Goal: Task Accomplishment & Management: Manage account settings

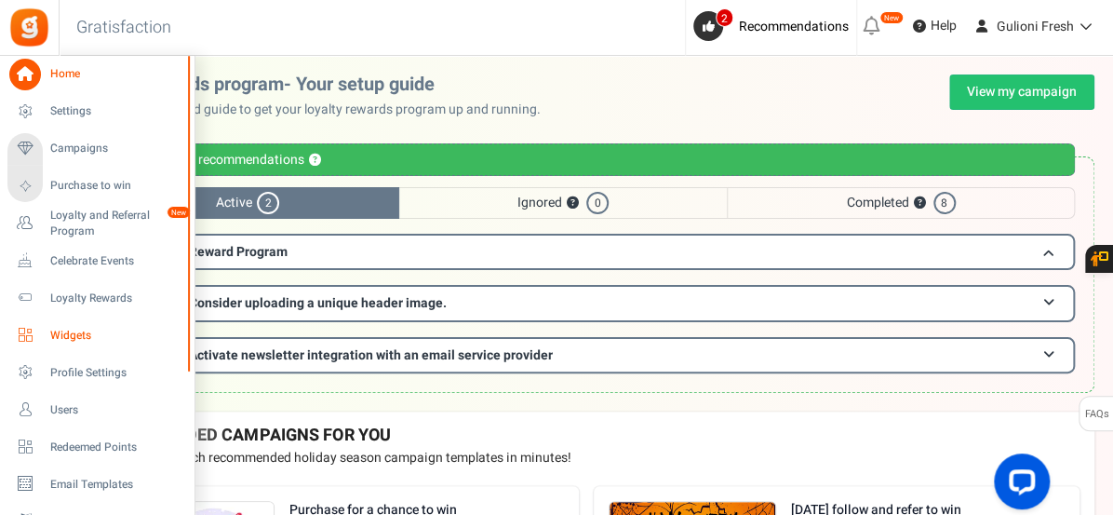
click at [68, 334] on span "Widgets" at bounding box center [115, 336] width 130 height 16
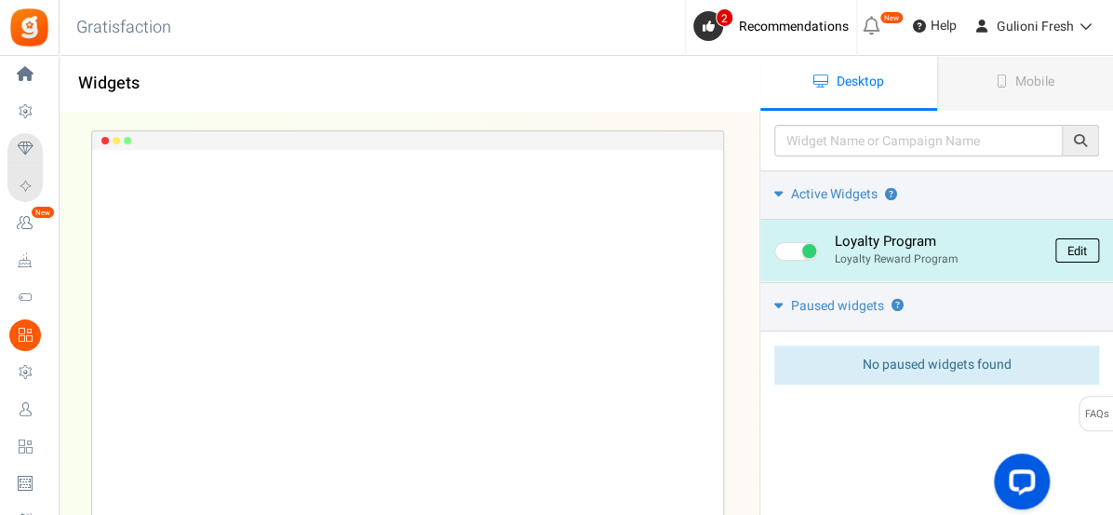
click at [1061, 247] on link "Edit" at bounding box center [1077, 250] width 44 height 24
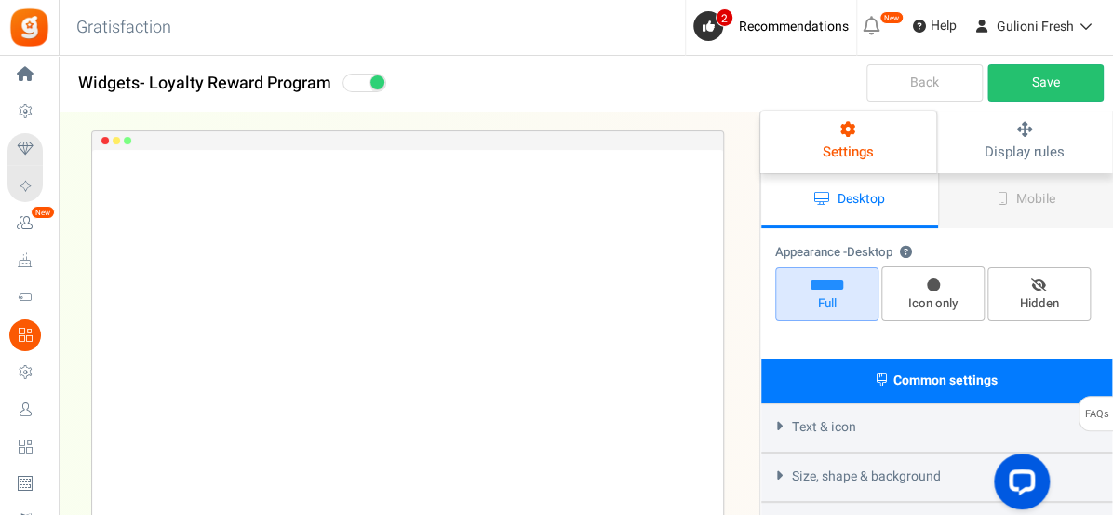
select select "left-bottom-bar"
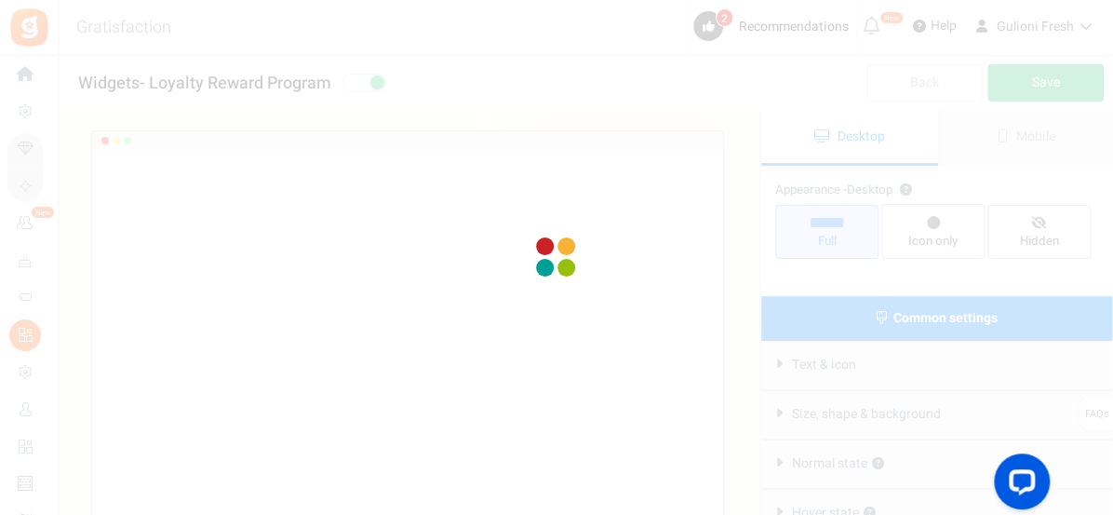
radio input "true"
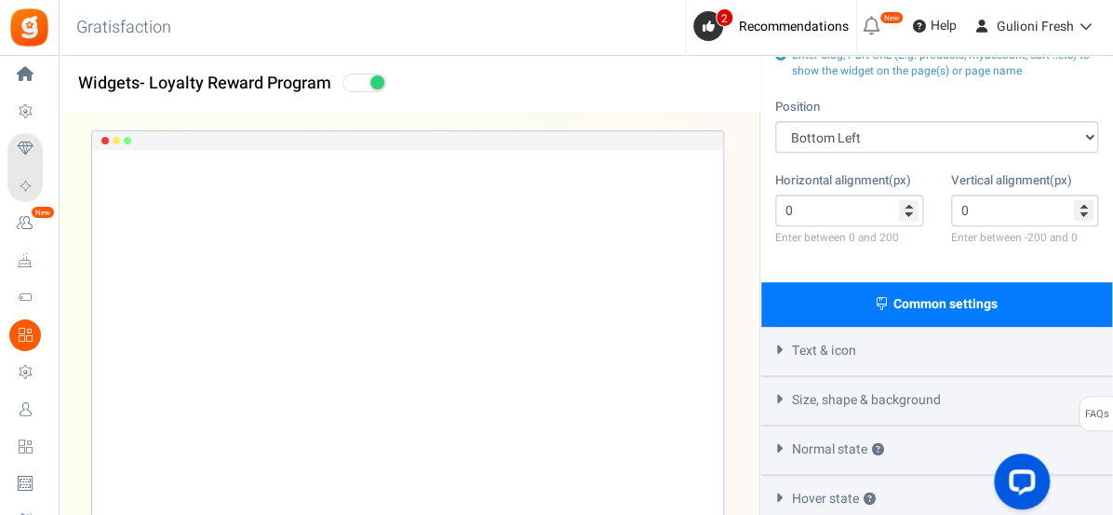
scroll to position [390, 0]
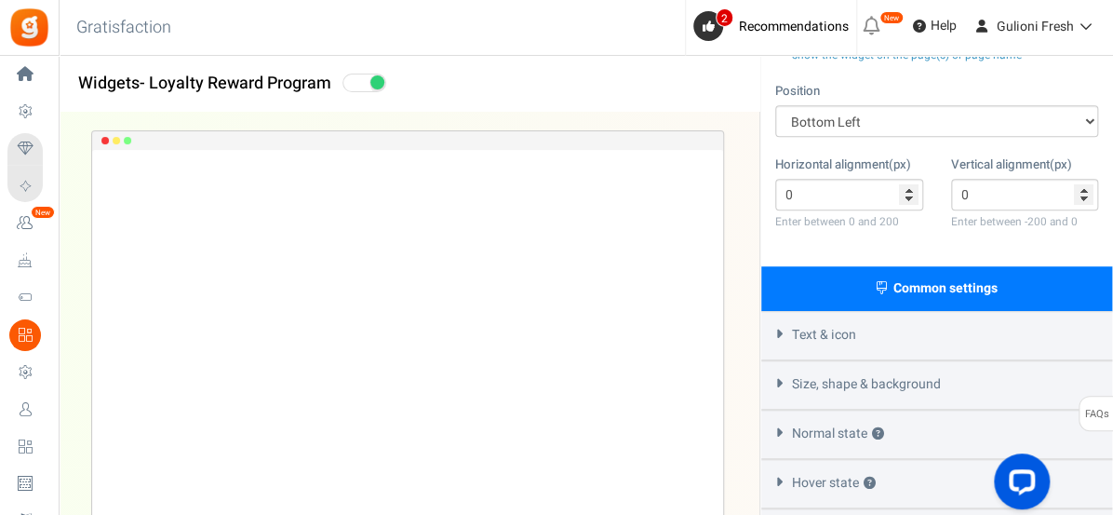
click at [991, 341] on div "Text & icon" at bounding box center [936, 335] width 351 height 49
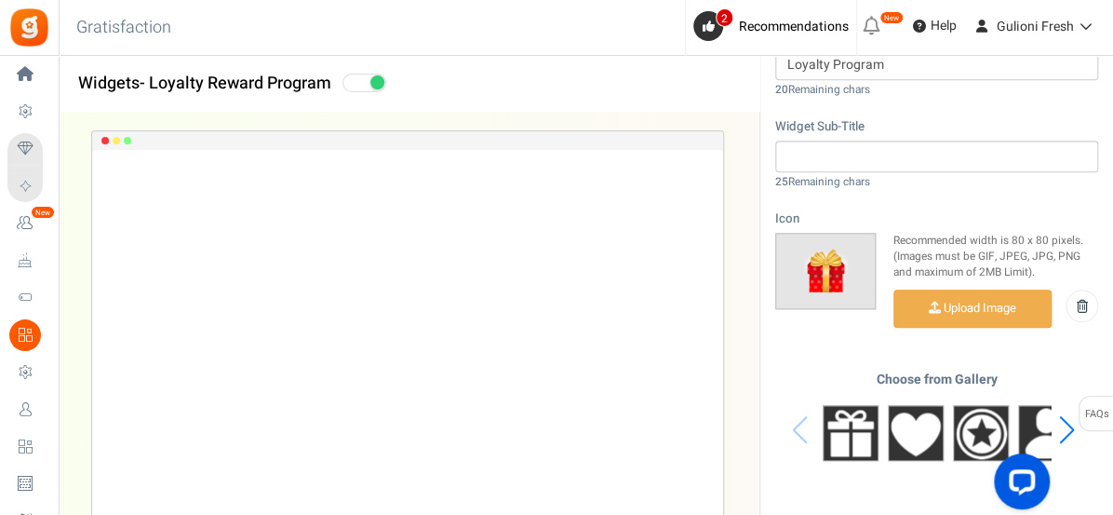
scroll to position [744, 0]
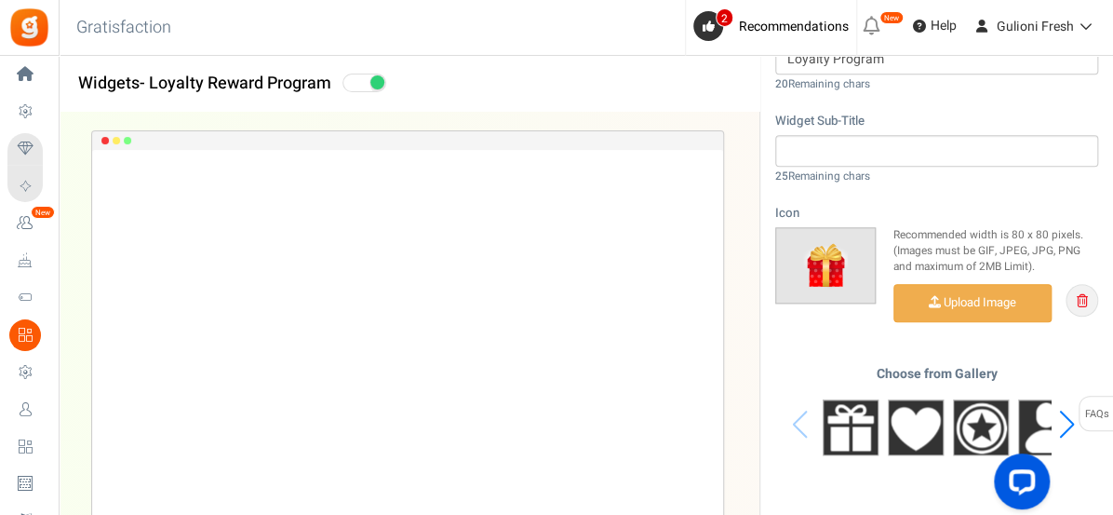
click at [1077, 306] on link at bounding box center [1081, 300] width 33 height 33
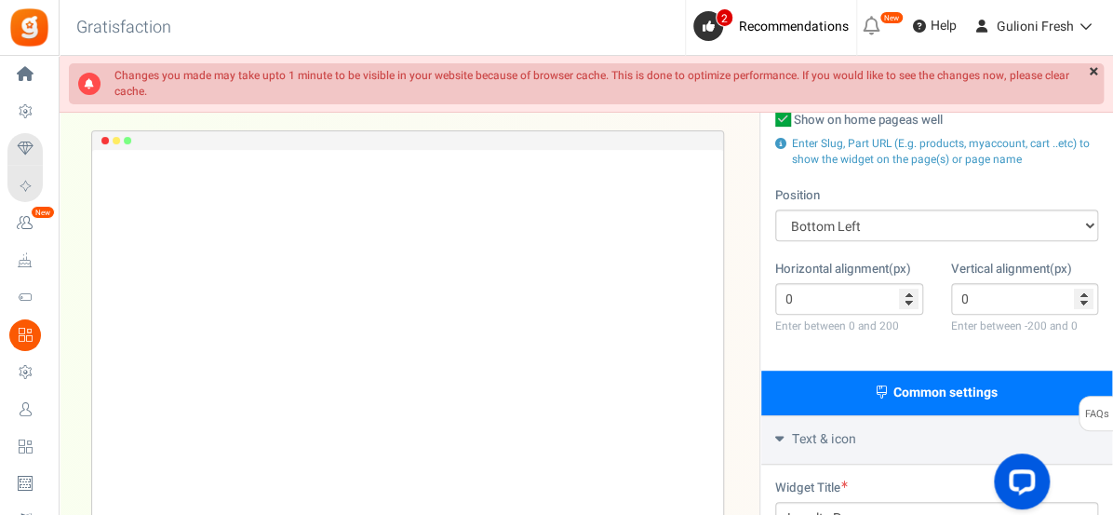
scroll to position [0, 0]
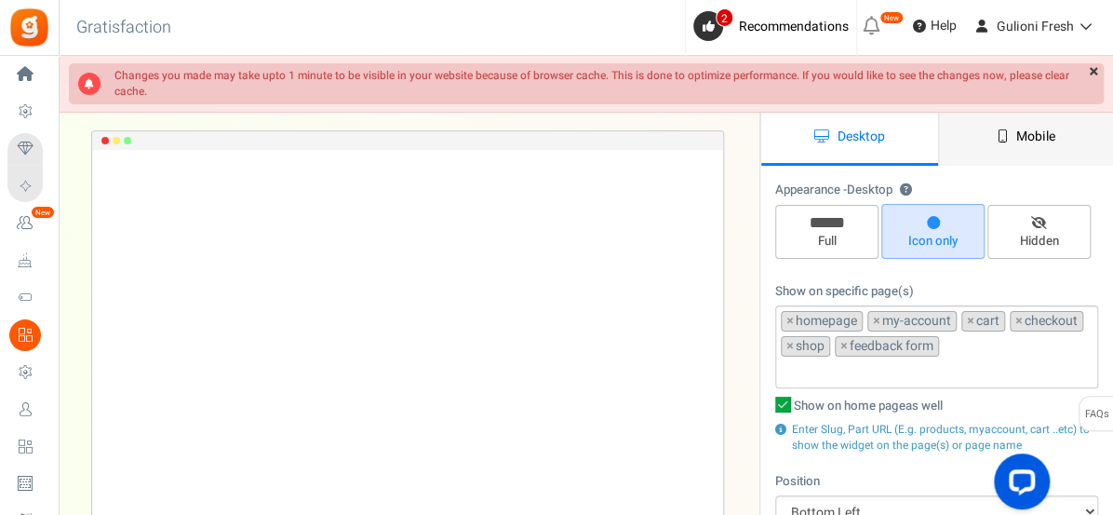
click at [1033, 144] on span "Mobile" at bounding box center [1035, 137] width 39 height 20
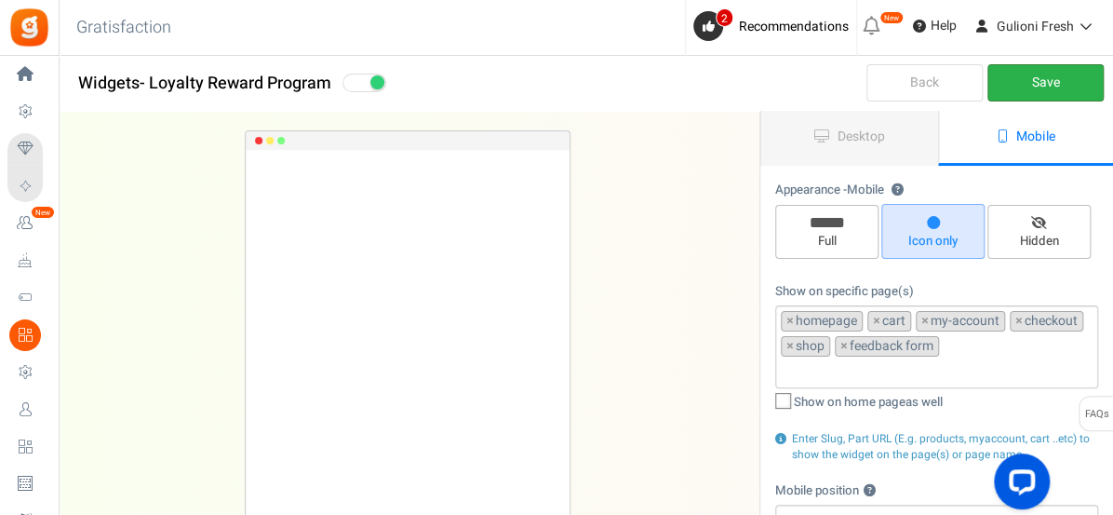
click at [1064, 76] on link "Save" at bounding box center [1045, 82] width 116 height 37
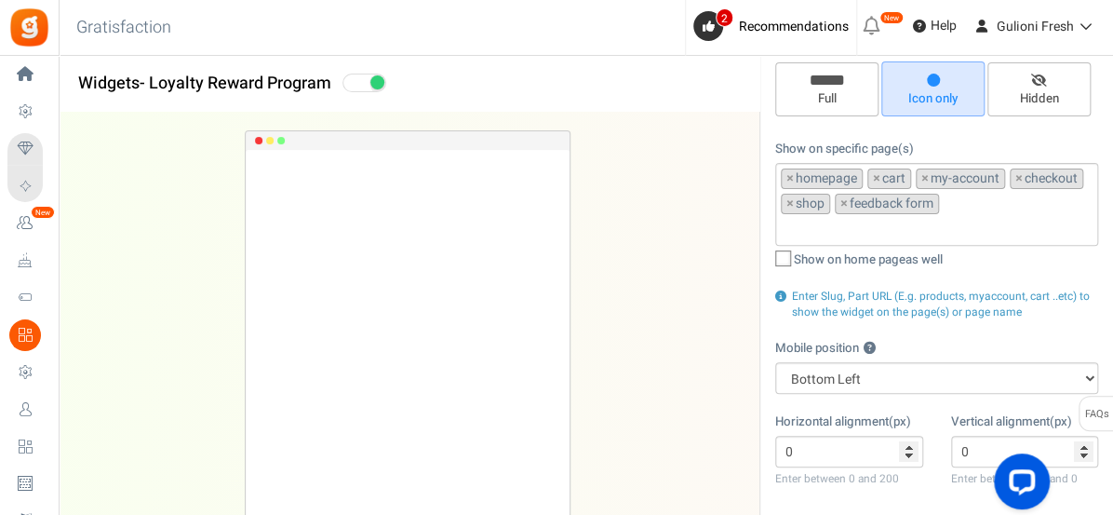
scroll to position [140, 0]
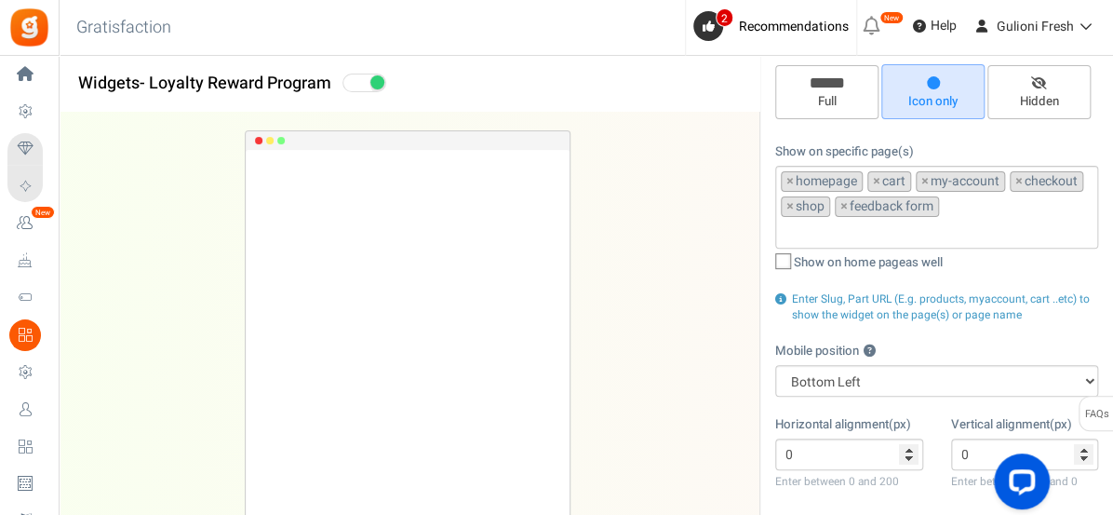
click at [784, 267] on label "Show on home page as well" at bounding box center [936, 263] width 323 height 19
click at [769, 267] on input "Show on home page as well" at bounding box center [762, 264] width 12 height 12
checkbox input "true"
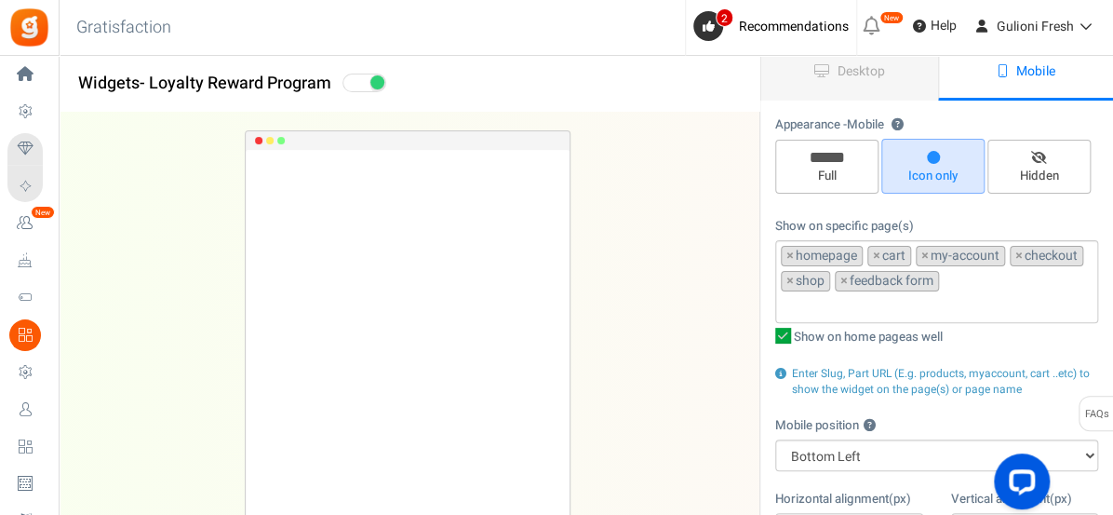
scroll to position [0, 0]
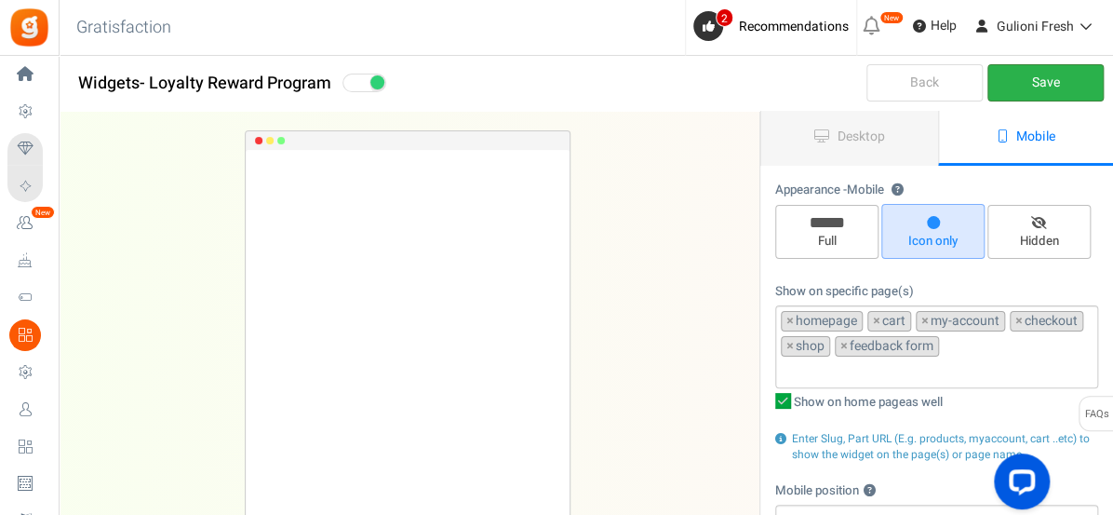
click at [1063, 86] on link "Save" at bounding box center [1045, 82] width 116 height 37
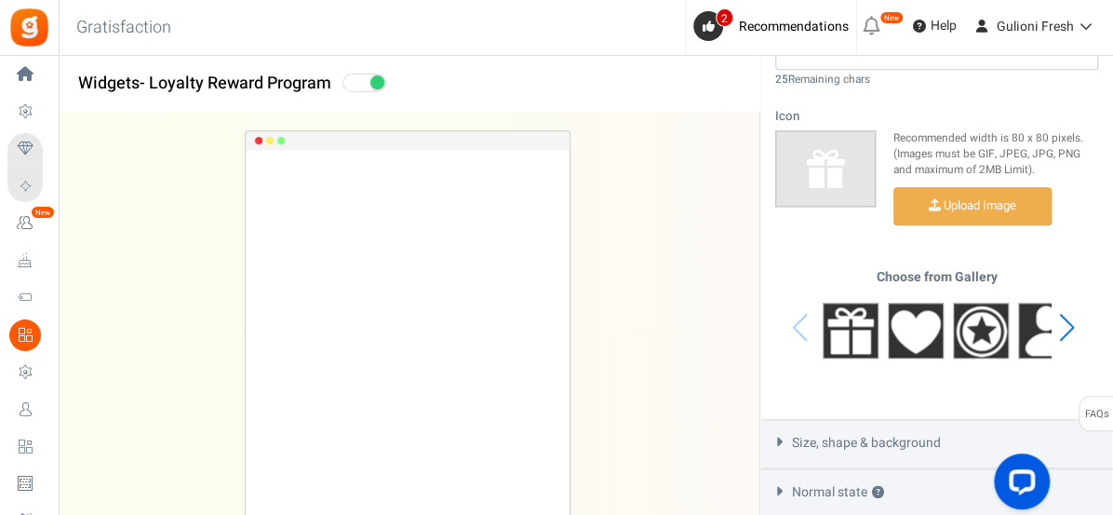
scroll to position [851, 0]
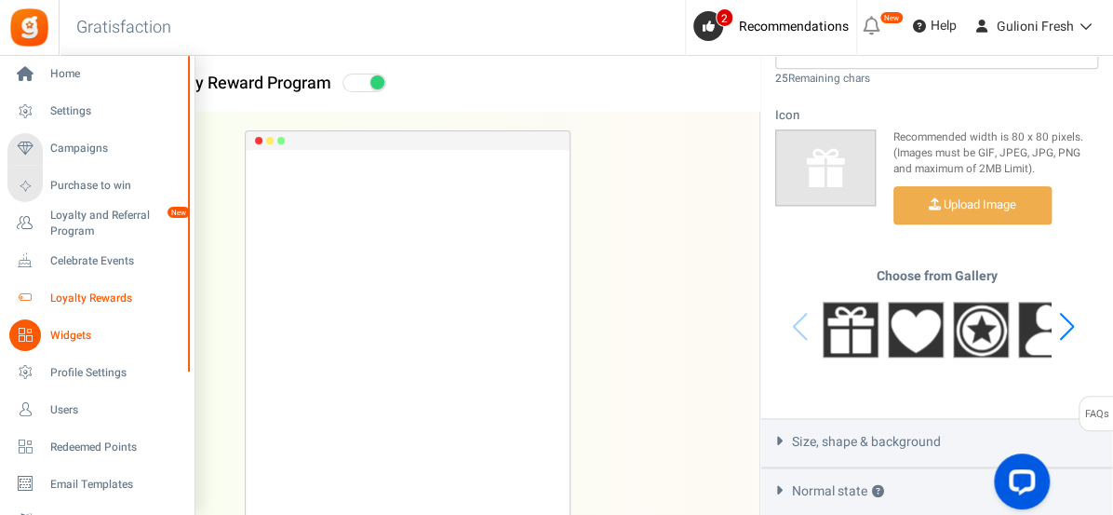
click at [80, 301] on span "Loyalty Rewards" at bounding box center [115, 298] width 130 height 16
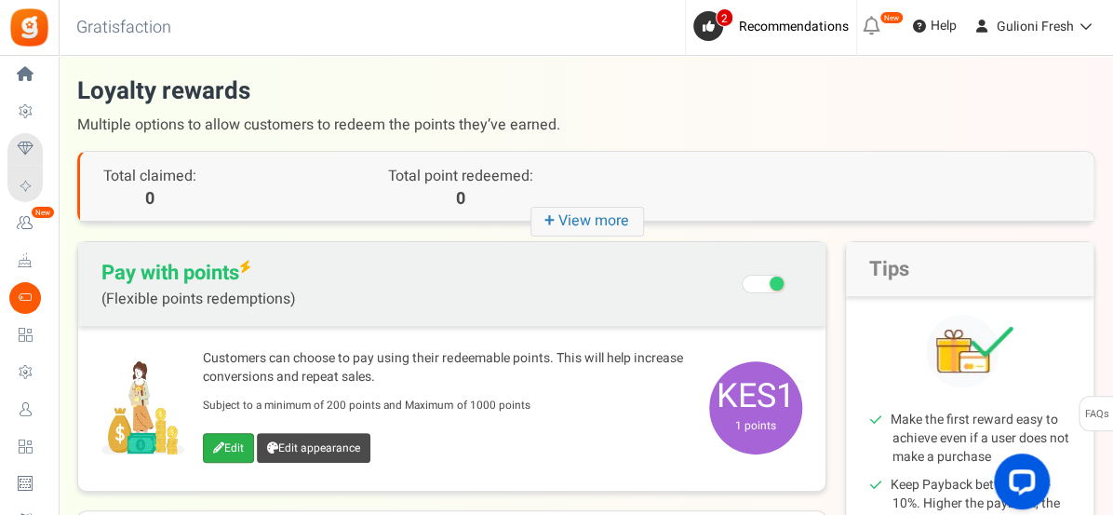
click at [237, 448] on link "Edit" at bounding box center [228, 448] width 51 height 30
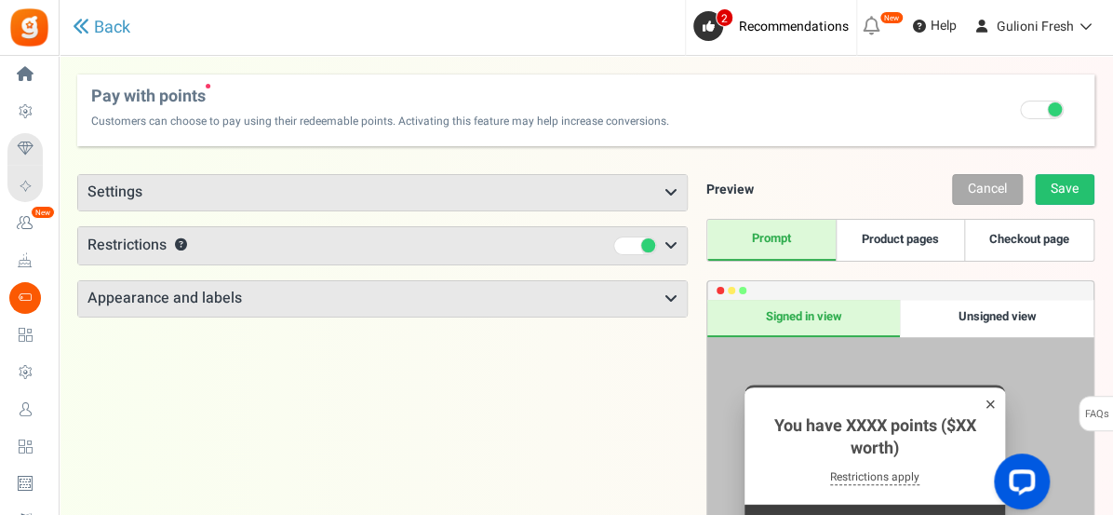
click at [380, 295] on h3 "Appearance and labels" at bounding box center [382, 298] width 608 height 35
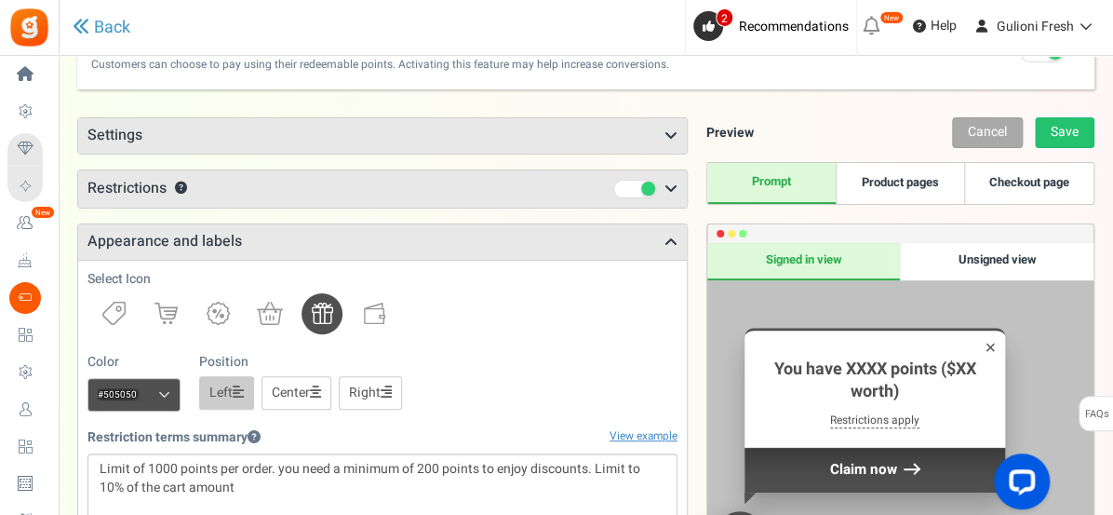
scroll to position [109, 0]
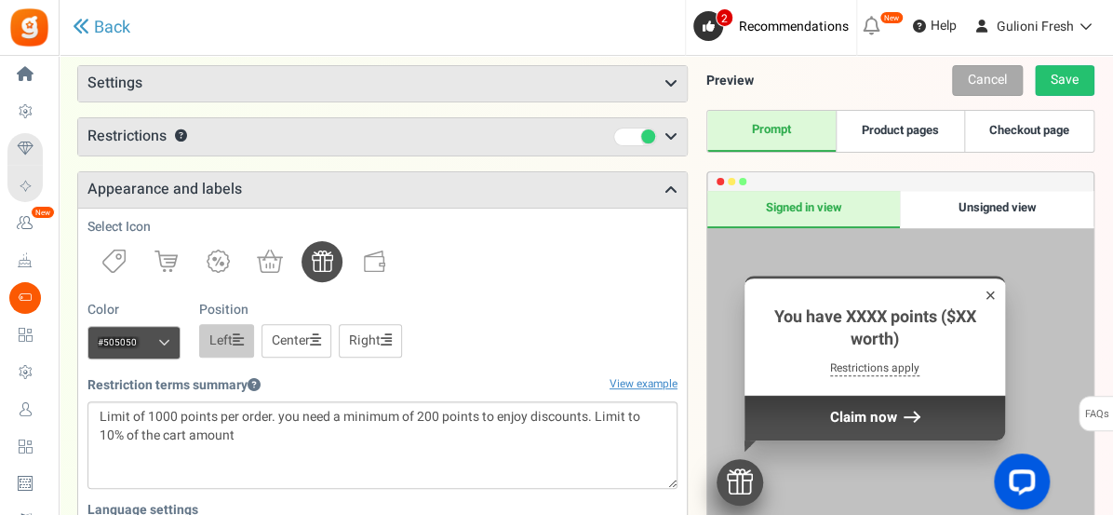
click at [903, 127] on link "Product pages" at bounding box center [900, 131] width 128 height 41
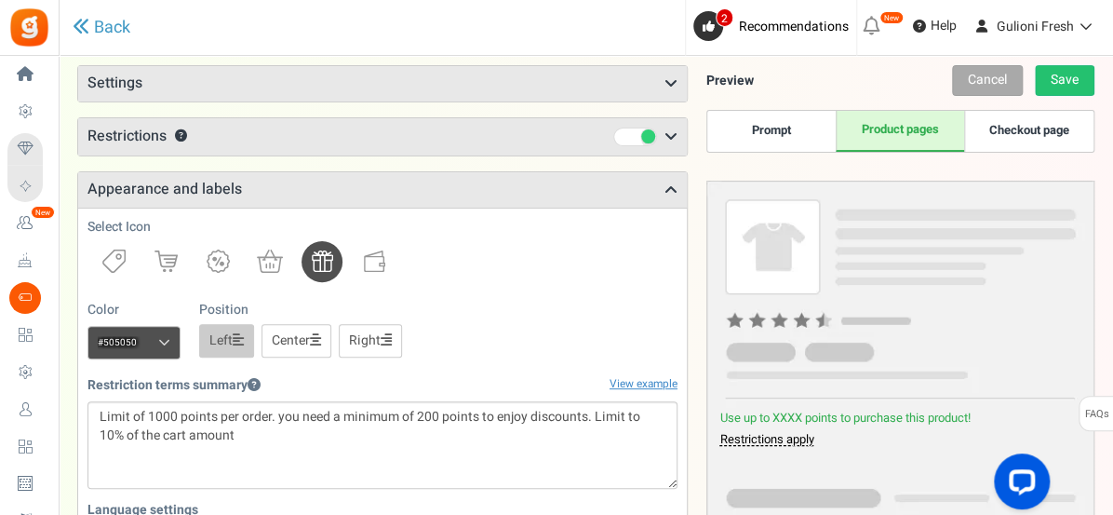
click at [1062, 130] on link "Checkout page" at bounding box center [1028, 131] width 128 height 41
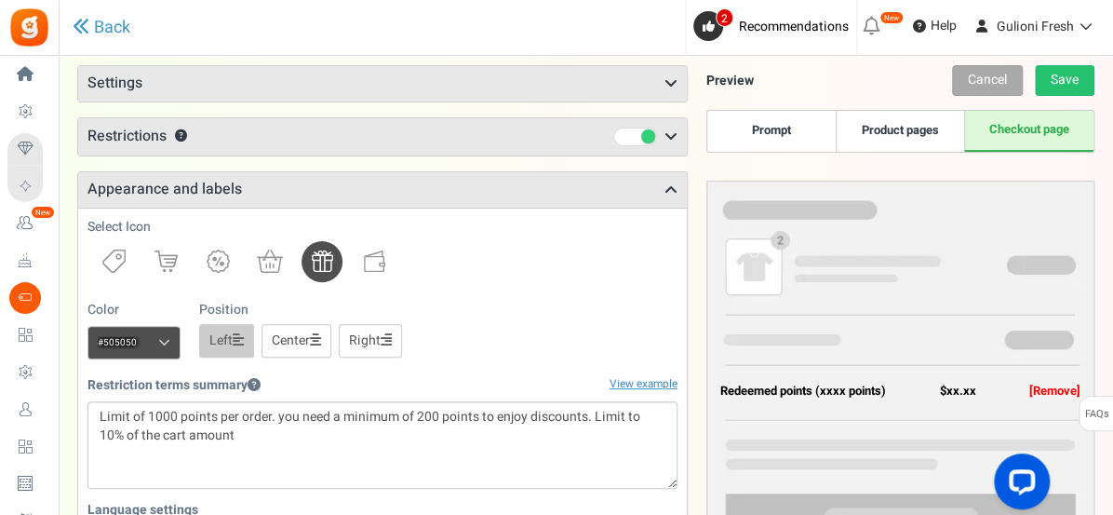
click at [774, 137] on link "Prompt" at bounding box center [771, 131] width 128 height 41
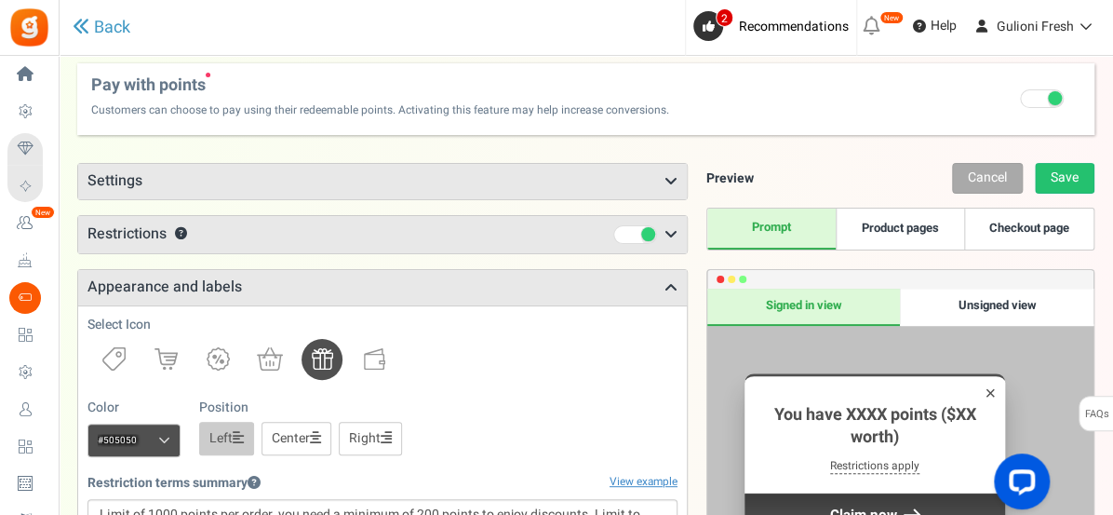
scroll to position [0, 0]
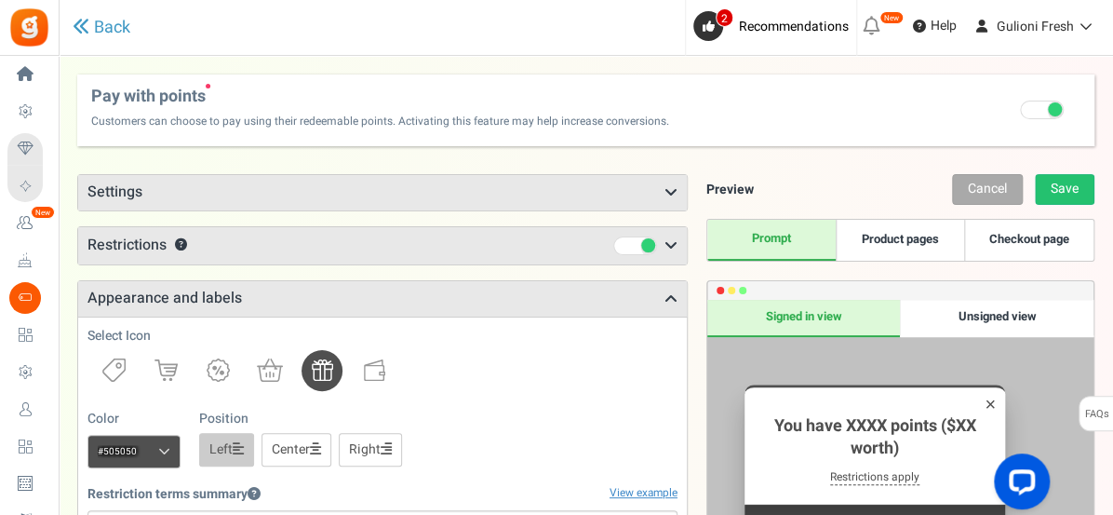
click at [675, 188] on icon at bounding box center [670, 192] width 13 height 15
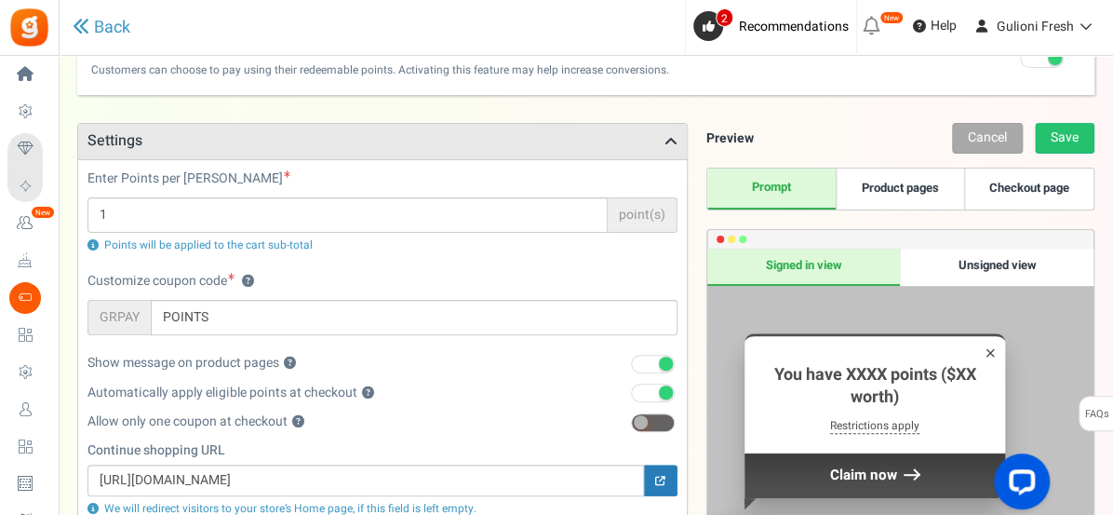
scroll to position [34, 0]
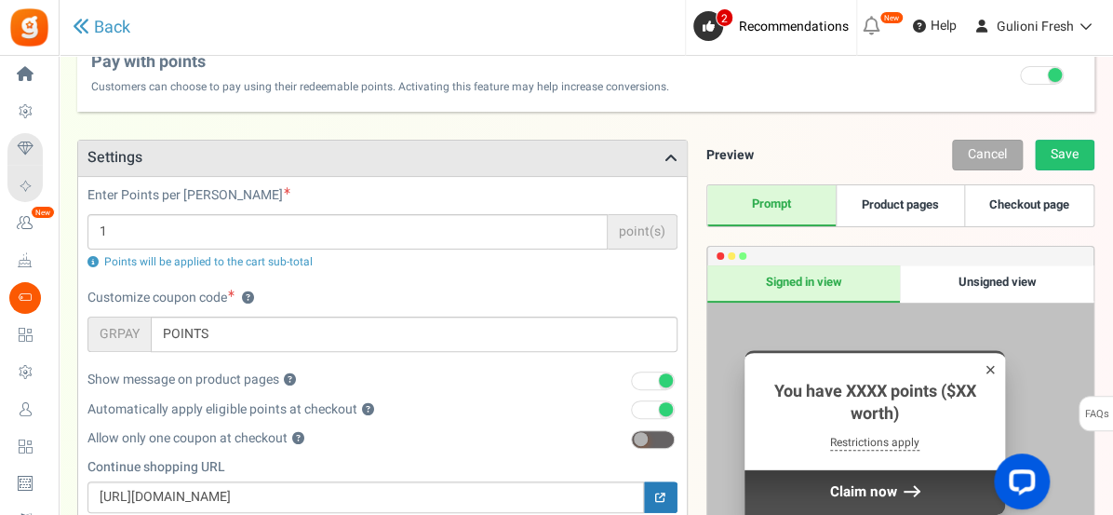
click at [662, 163] on h3 "Settings" at bounding box center [382, 157] width 608 height 35
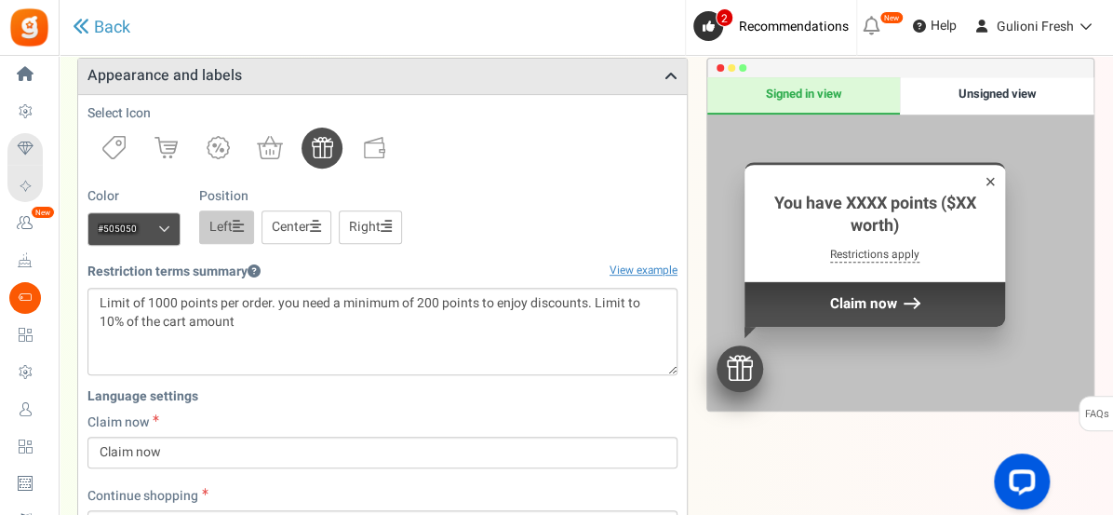
scroll to position [244, 0]
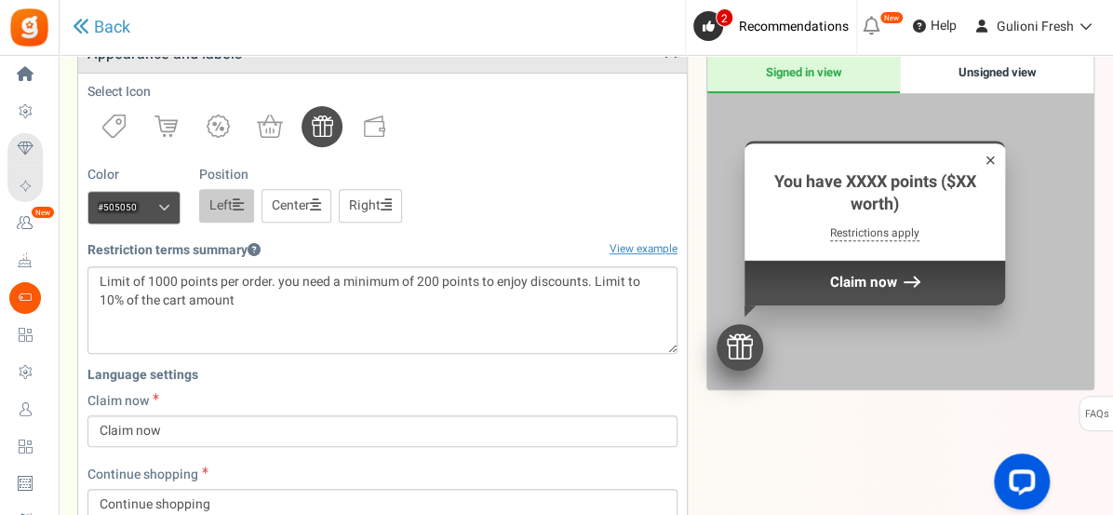
click at [278, 202] on link "Center" at bounding box center [296, 205] width 70 height 33
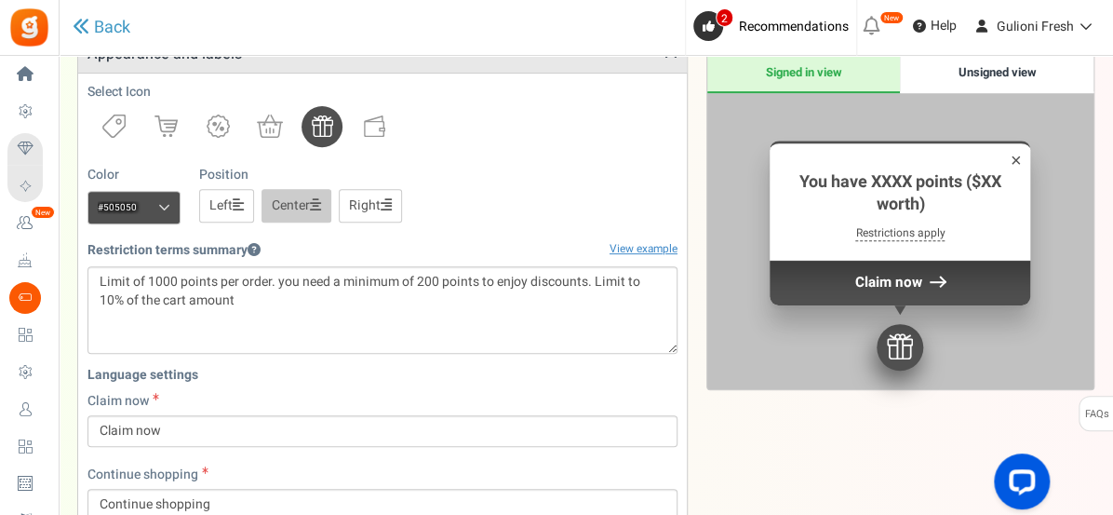
click at [241, 205] on icon at bounding box center [238, 204] width 11 height 13
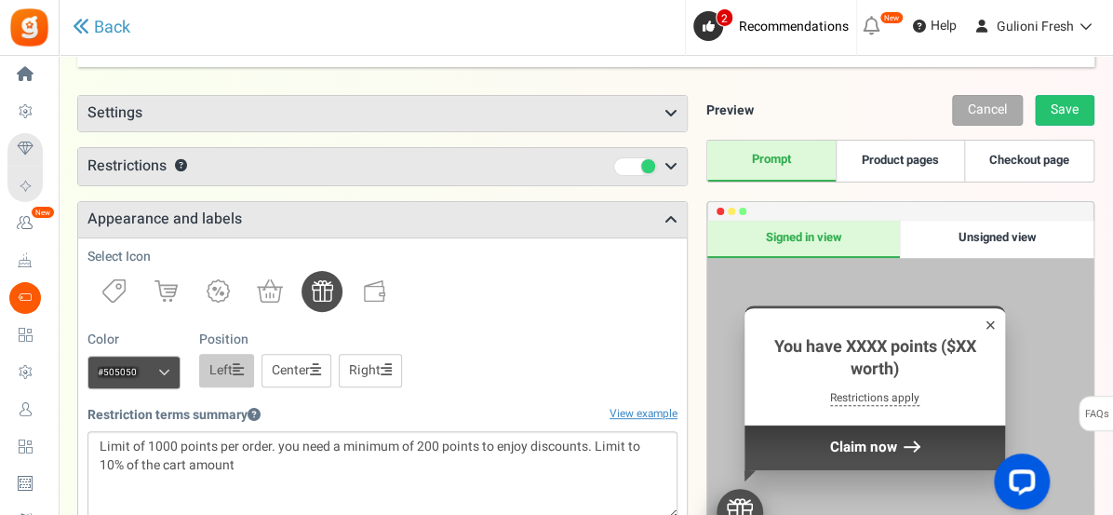
scroll to position [78, 0]
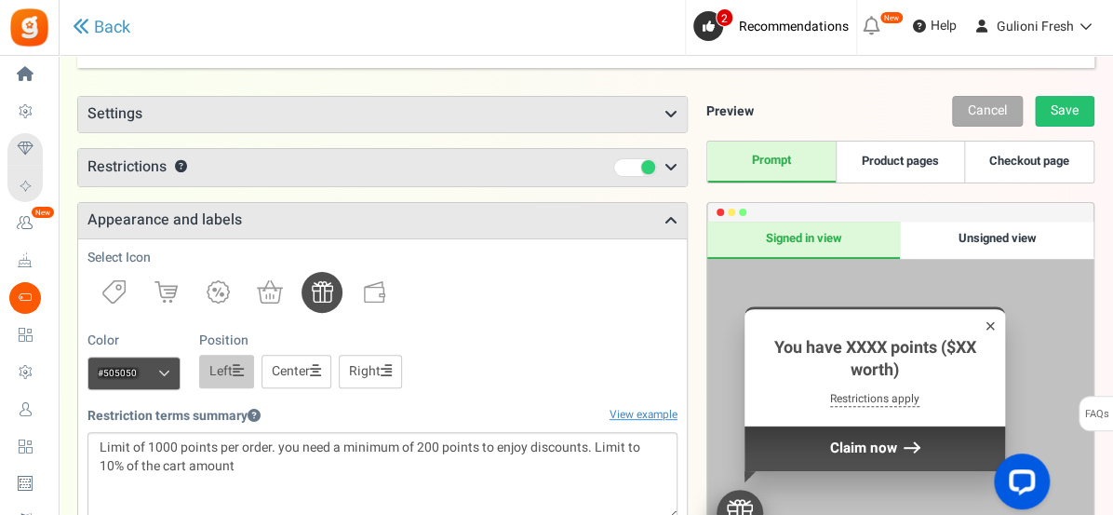
click at [1019, 239] on div "Unsigned view" at bounding box center [997, 239] width 194 height 37
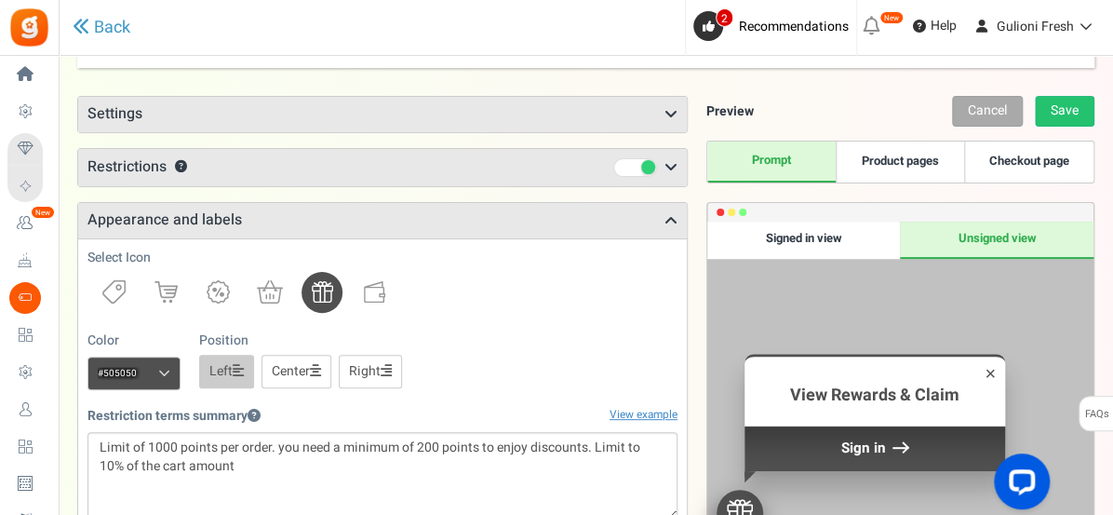
click at [849, 252] on div "Signed in view" at bounding box center [804, 239] width 194 height 37
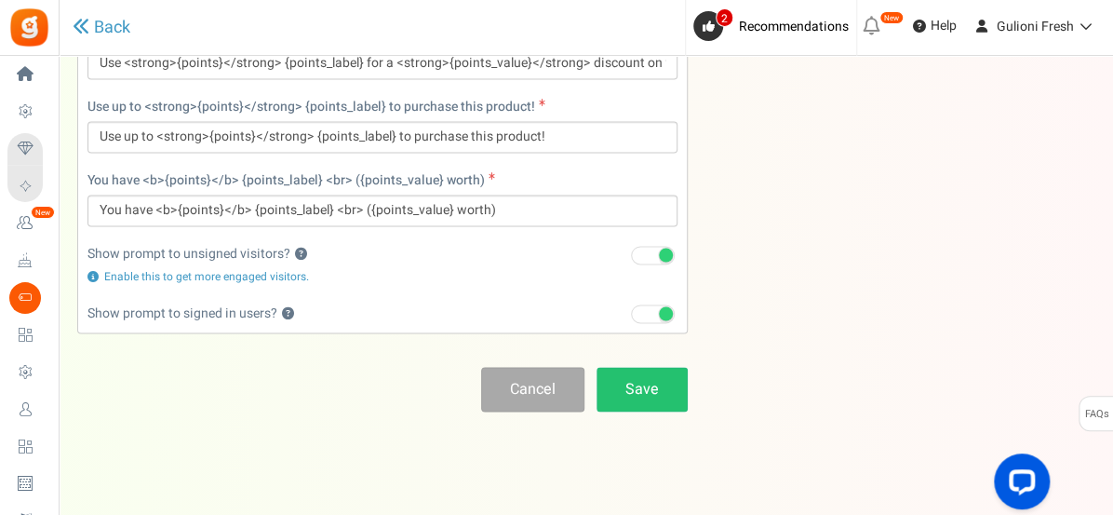
scroll to position [1077, 0]
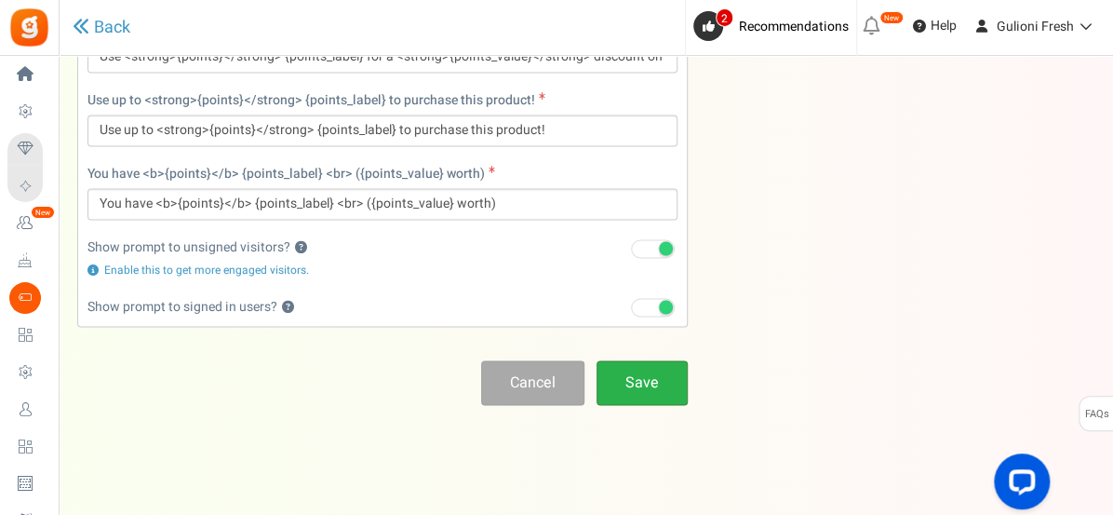
click at [647, 387] on link "Save" at bounding box center [641, 382] width 91 height 44
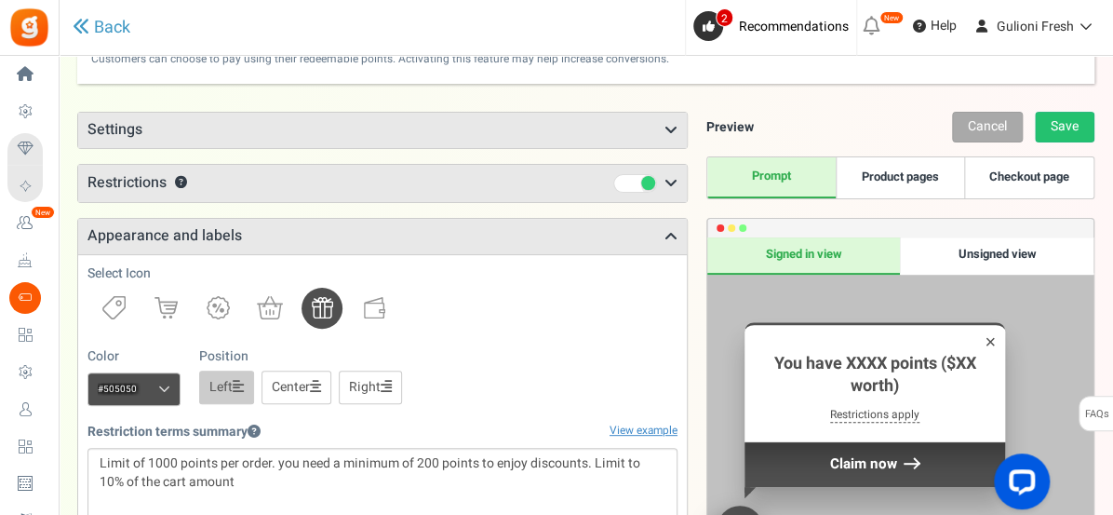
scroll to position [0, 0]
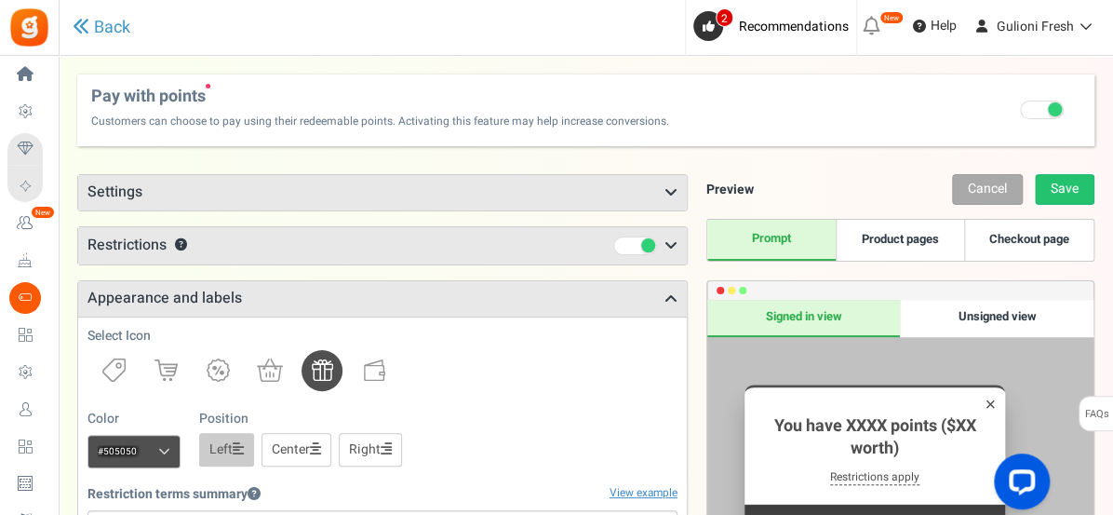
click at [670, 245] on icon at bounding box center [670, 245] width 13 height 15
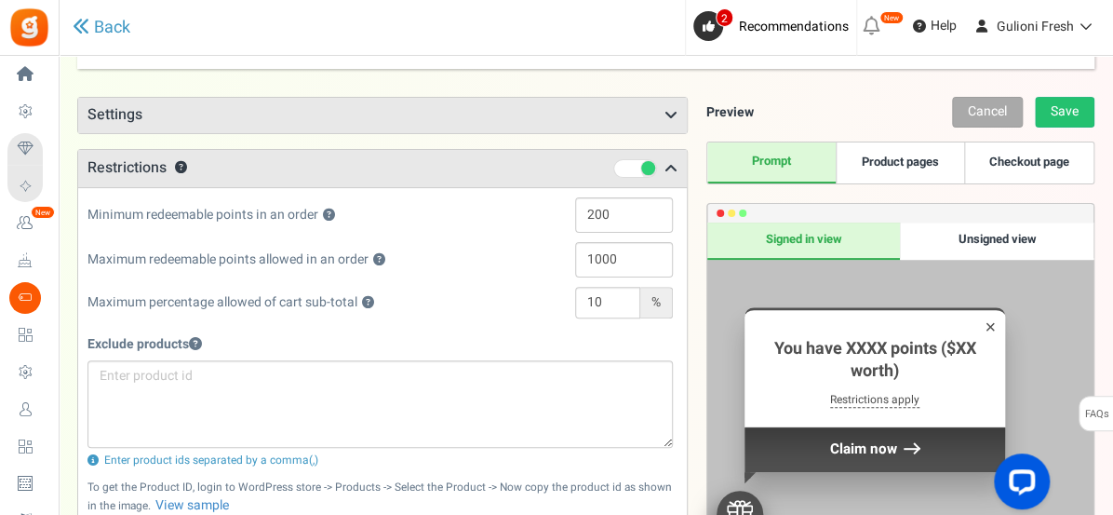
scroll to position [73, 0]
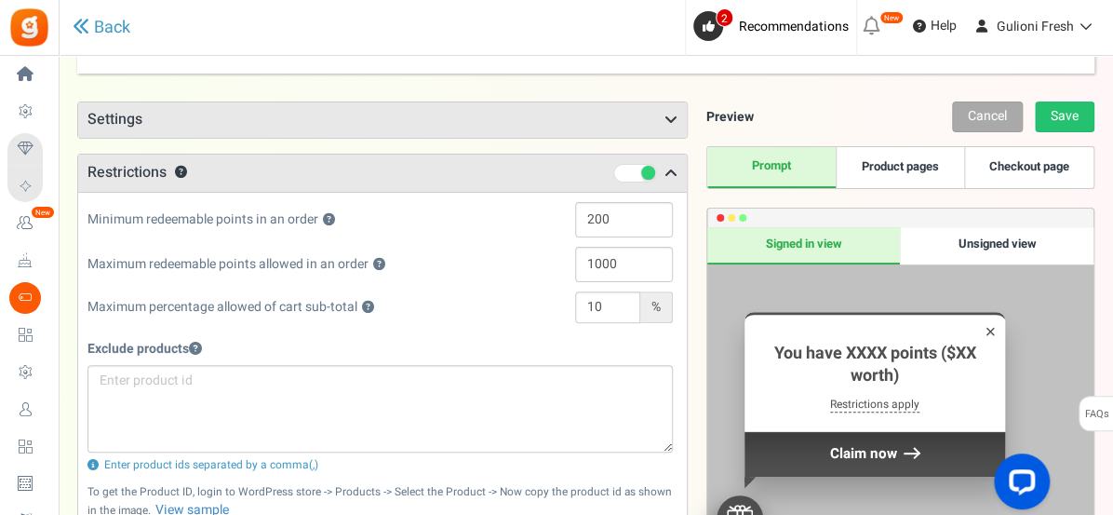
click at [667, 167] on icon at bounding box center [670, 173] width 13 height 15
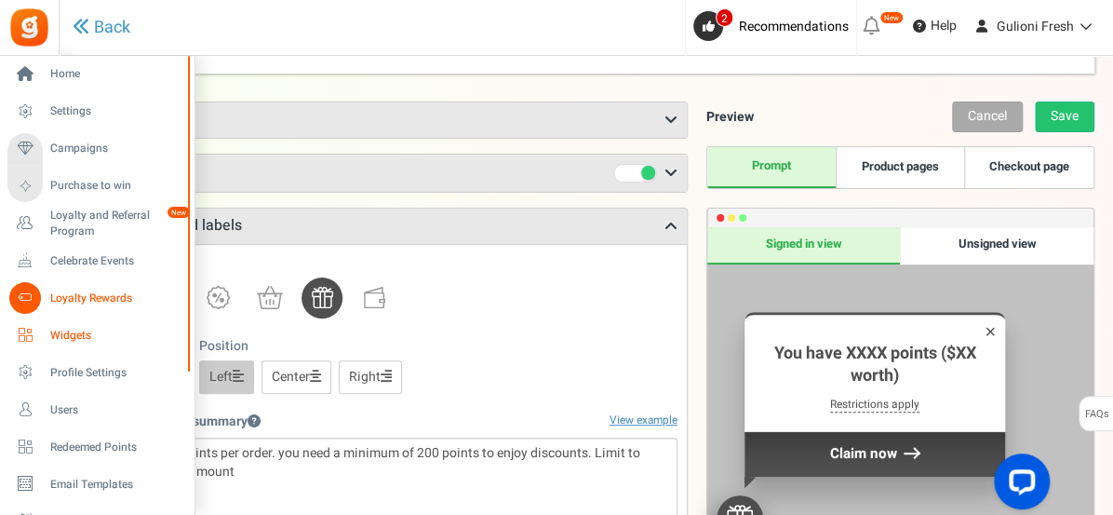
click at [65, 337] on span "Widgets" at bounding box center [115, 336] width 130 height 16
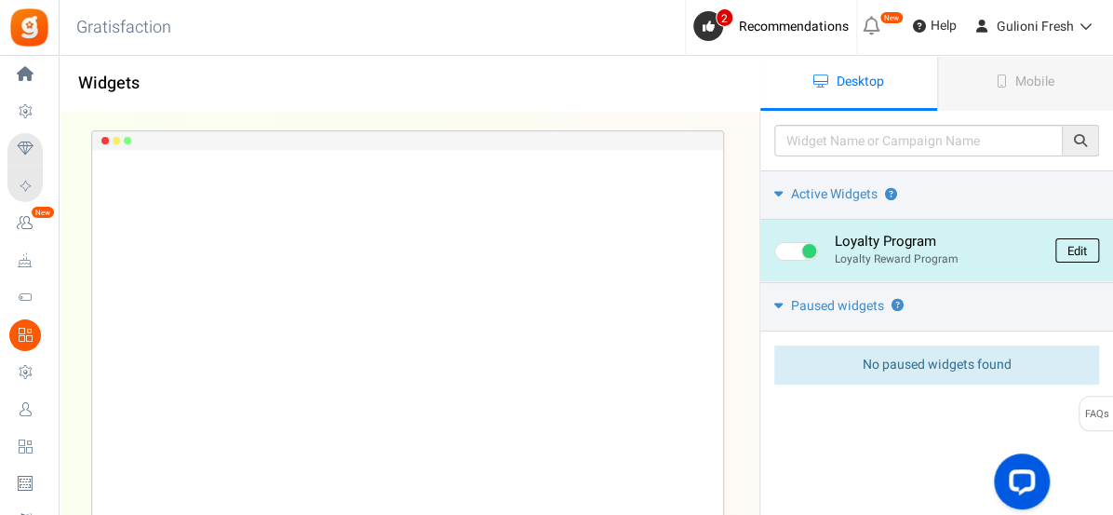
click at [1076, 252] on link "Edit" at bounding box center [1077, 250] width 44 height 24
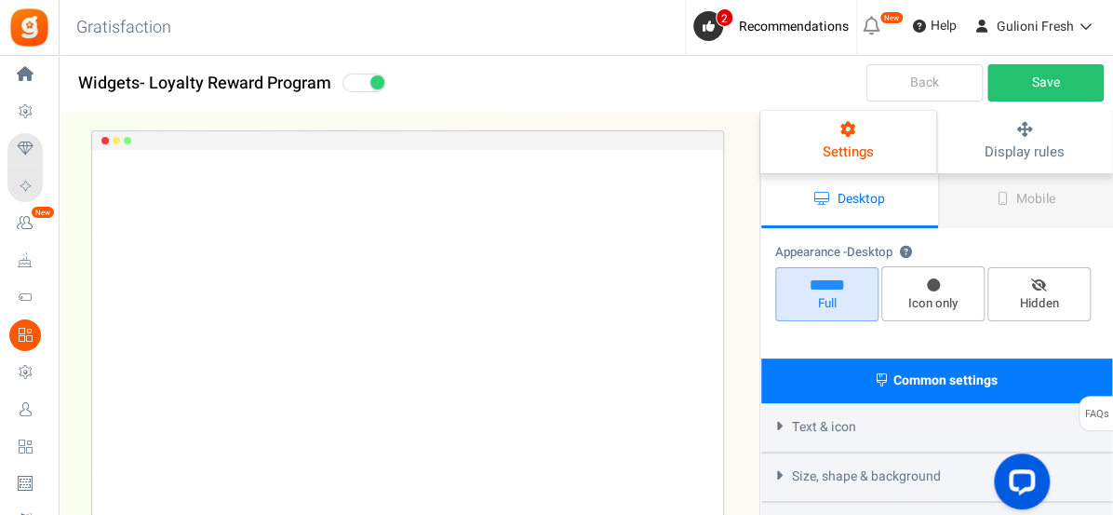
select select "left-bottom-bar"
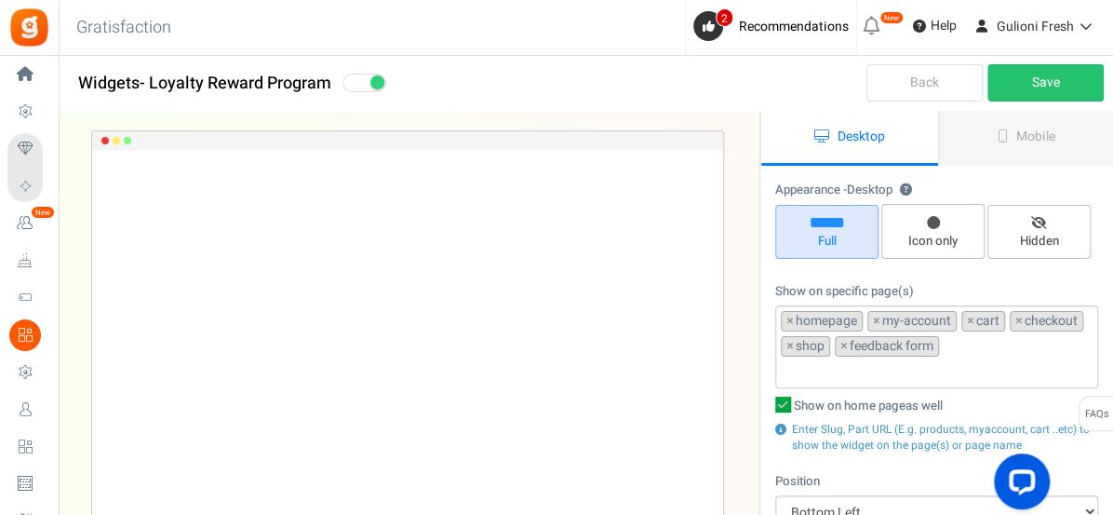
radio input "true"
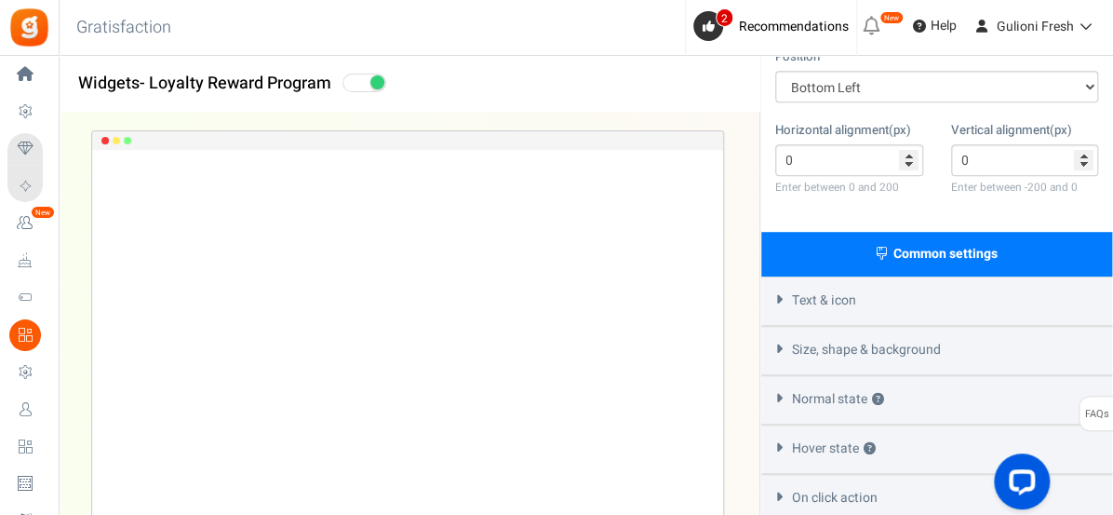
scroll to position [428, 0]
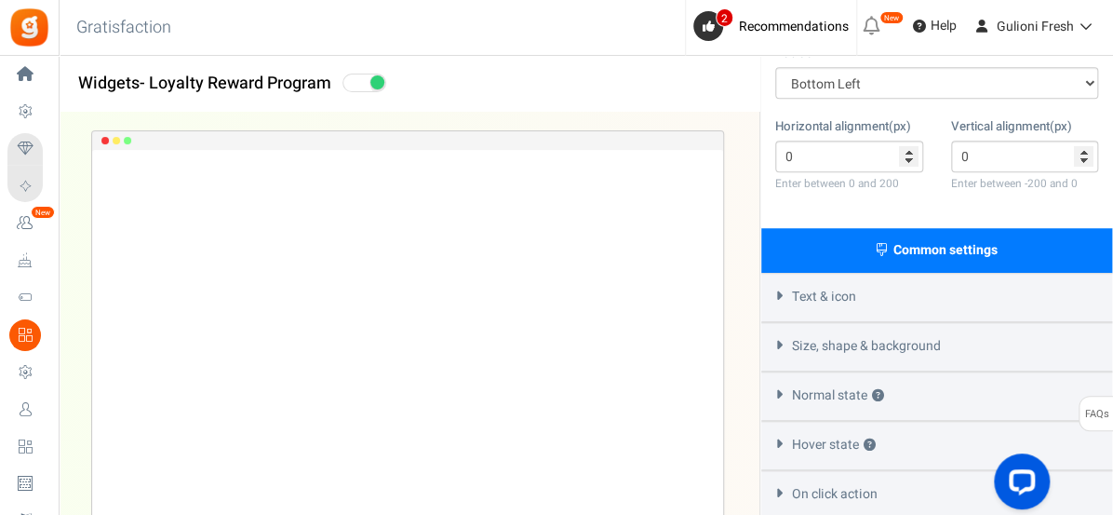
click at [1022, 300] on div "Text & icon" at bounding box center [936, 297] width 351 height 49
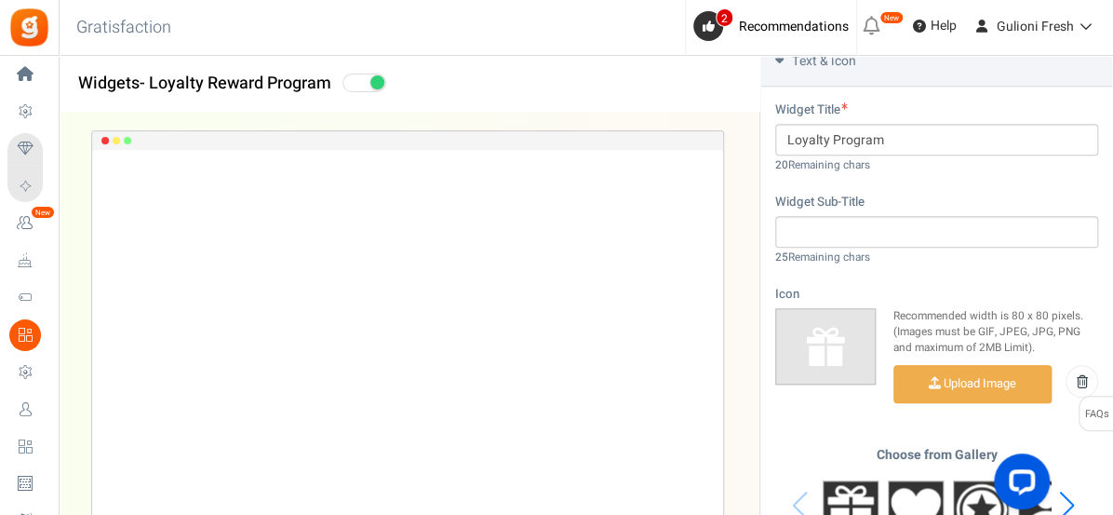
scroll to position [666, 0]
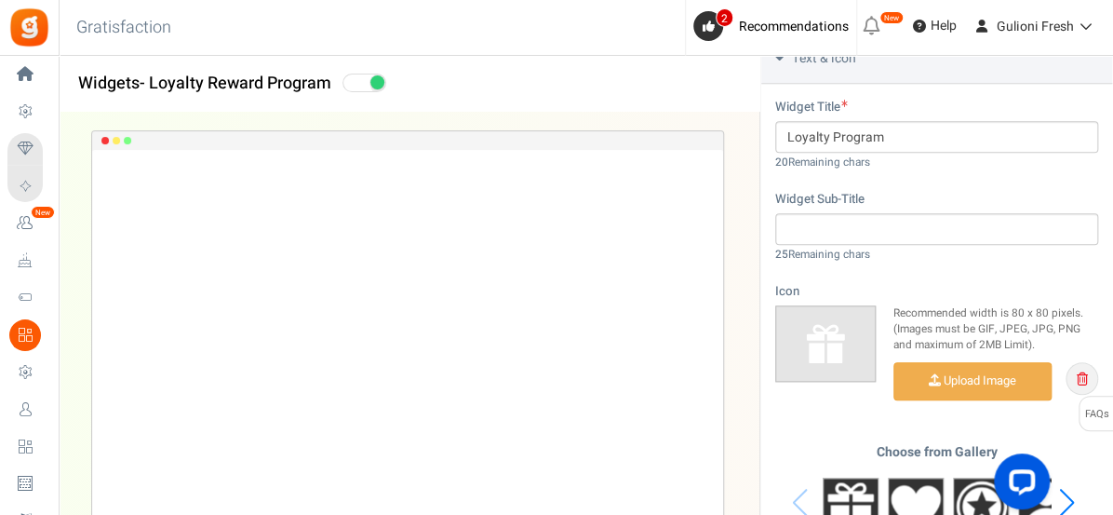
click at [1079, 373] on icon at bounding box center [1082, 378] width 11 height 13
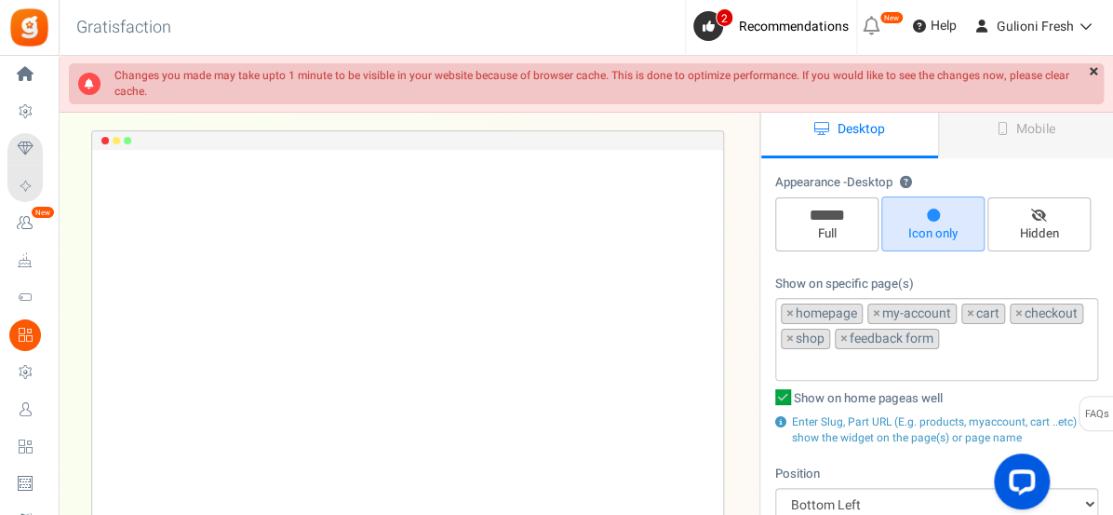
scroll to position [0, 0]
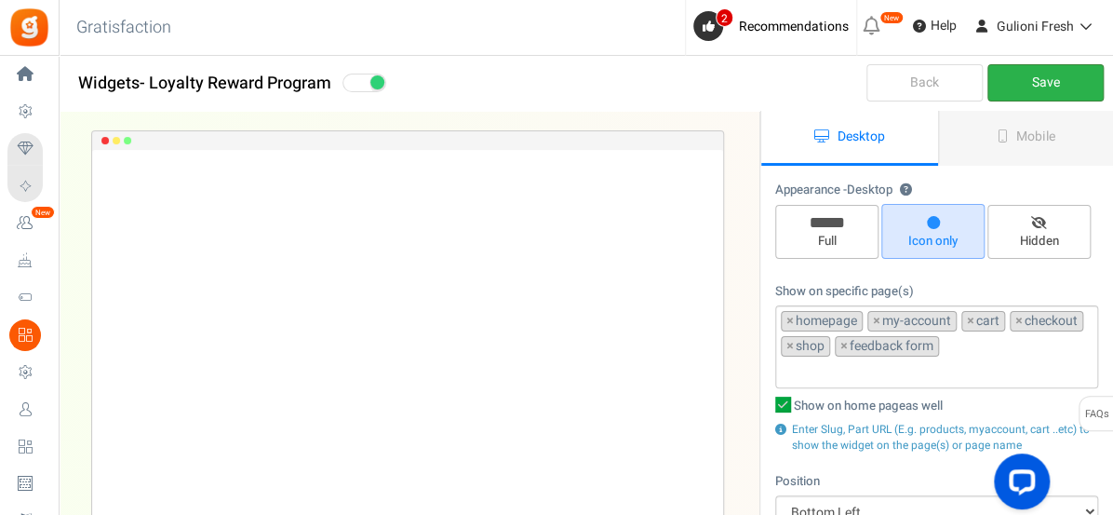
click at [1041, 91] on link "Save" at bounding box center [1045, 82] width 116 height 37
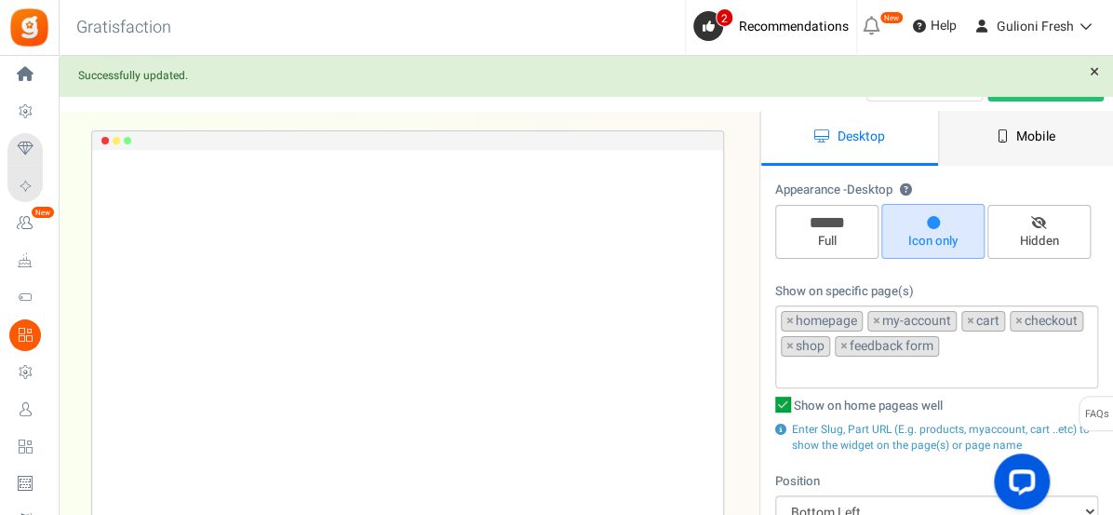
click at [1023, 145] on span "Mobile" at bounding box center [1035, 137] width 39 height 20
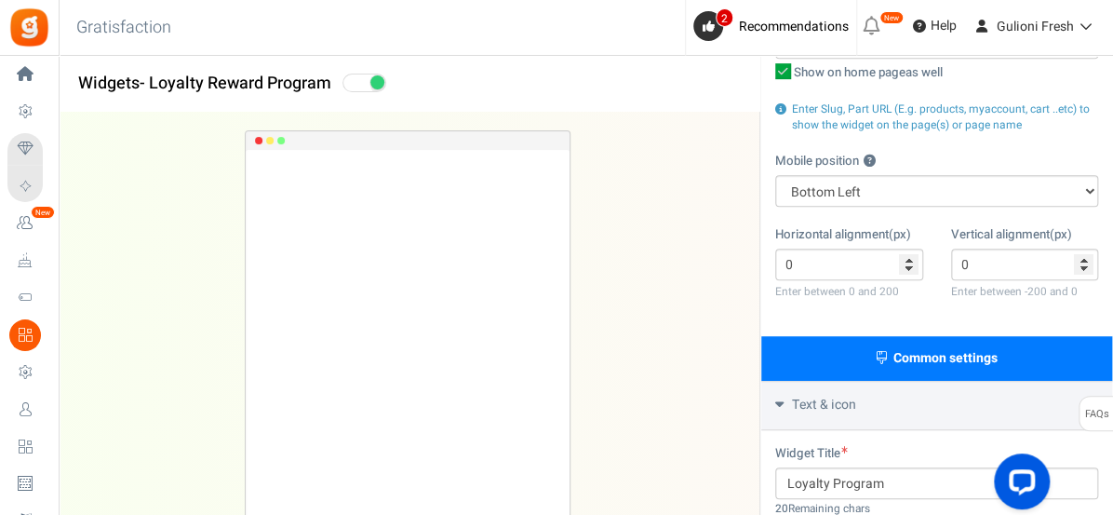
scroll to position [392, 0]
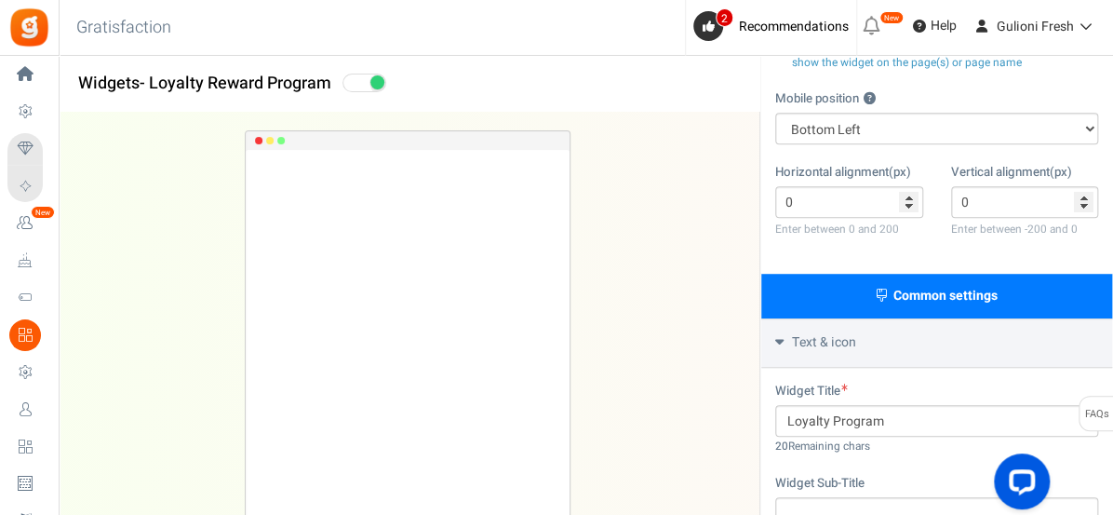
click at [925, 353] on div "Text & icon" at bounding box center [936, 342] width 351 height 49
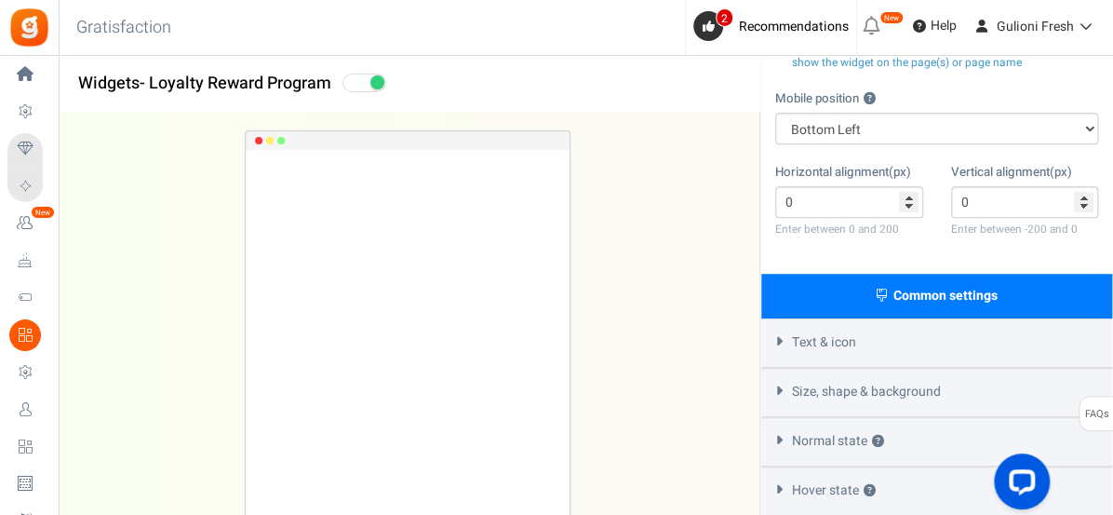
click at [968, 351] on div "Text & icon" at bounding box center [936, 342] width 351 height 49
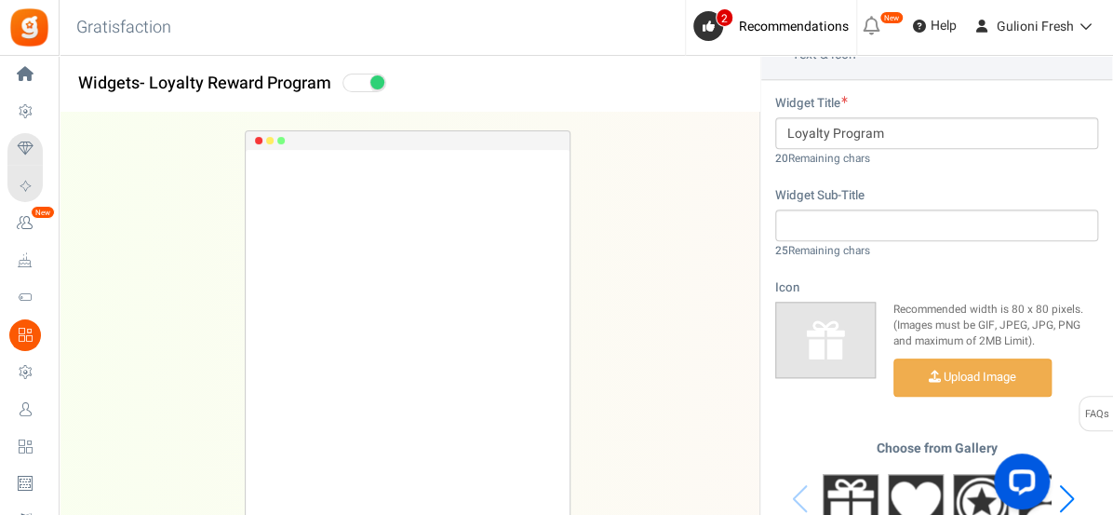
scroll to position [690, 0]
